Goal: Find specific page/section: Find specific page/section

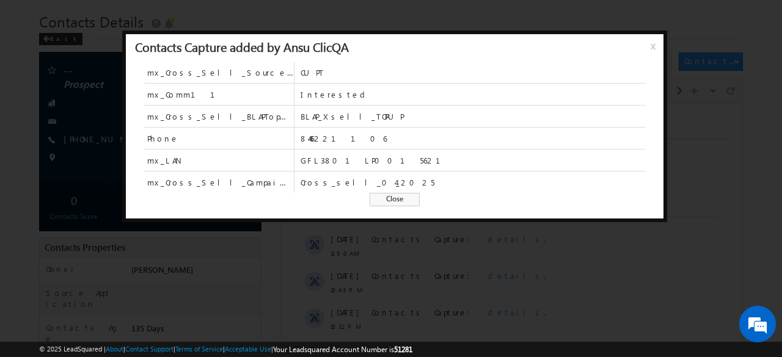
click at [402, 194] on span "Close" at bounding box center [394, 199] width 50 height 13
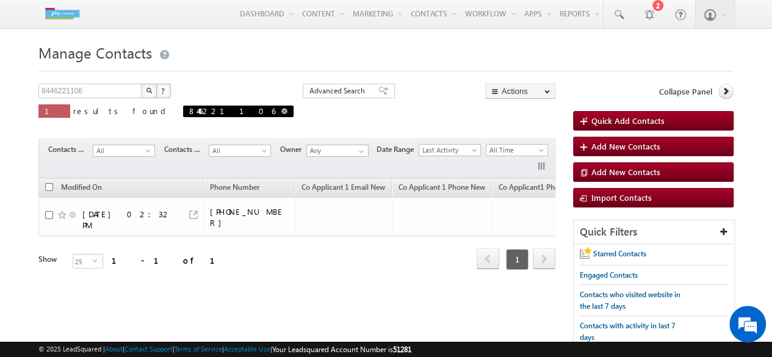
click at [189, 110] on span "8446221106" at bounding box center [232, 111] width 86 height 10
click at [106, 90] on input "8446221106" at bounding box center [90, 91] width 104 height 15
click at [147, 92] on img "button" at bounding box center [149, 90] width 6 height 6
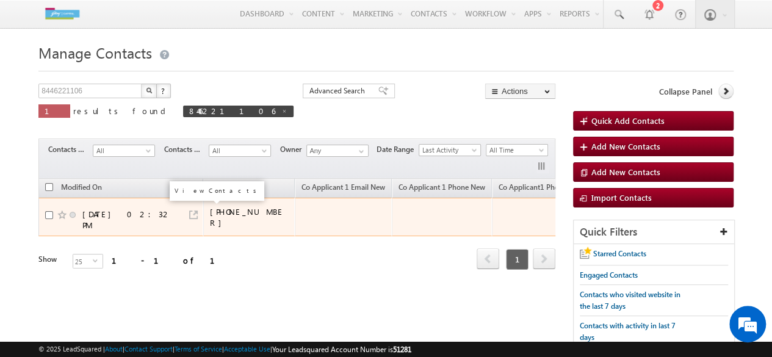
click at [194, 211] on link at bounding box center [193, 215] width 9 height 9
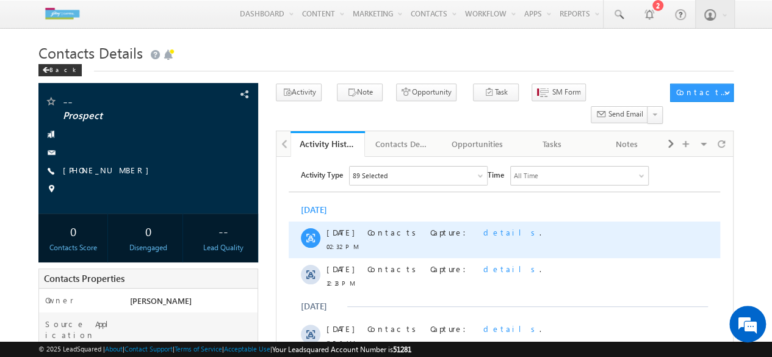
click at [484, 227] on span "details" at bounding box center [512, 232] width 56 height 10
